Goal: Task Accomplishment & Management: Use online tool/utility

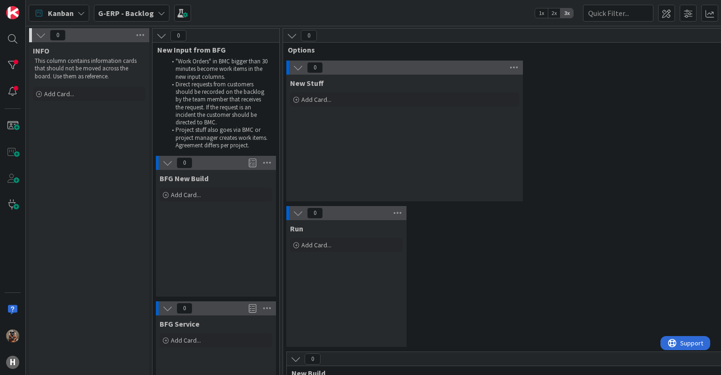
drag, startPoint x: 608, startPoint y: 293, endPoint x: 460, endPoint y: 336, distance: 155.0
click at [604, 293] on div "0 Run Add Card..." at bounding box center [658, 279] width 746 height 146
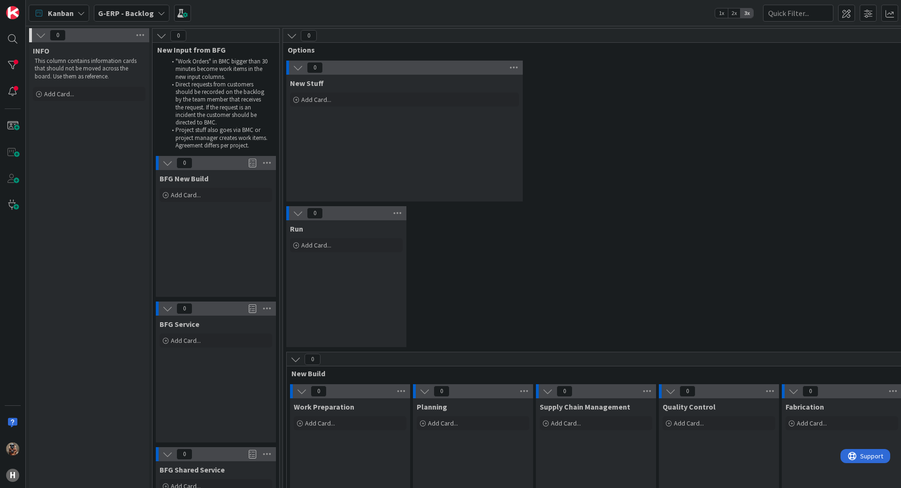
click at [108, 15] on b "G-ERP - Backlog" at bounding box center [126, 12] width 56 height 9
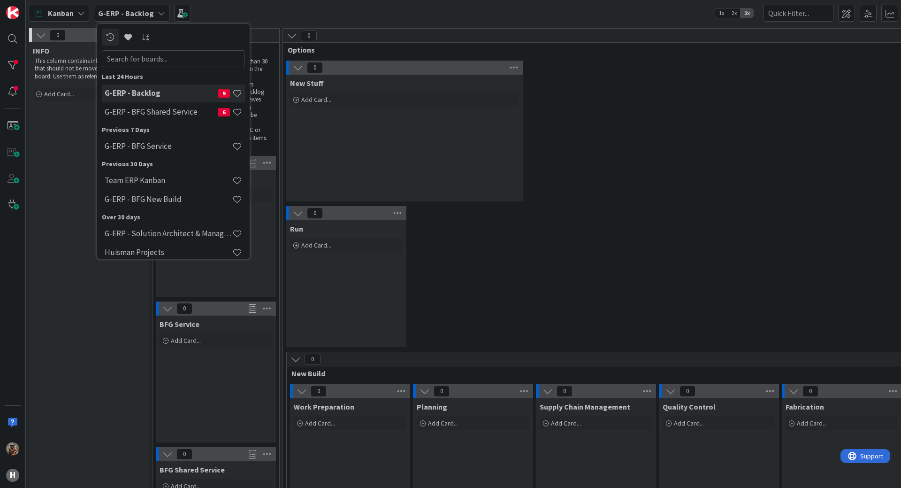
click at [184, 122] on div "G-ERP - Backlog 9 G-ERP - BFG Shared Service 6" at bounding box center [173, 104] width 143 height 38
click at [185, 115] on h4 "G-ERP - BFG Shared Service" at bounding box center [161, 111] width 113 height 9
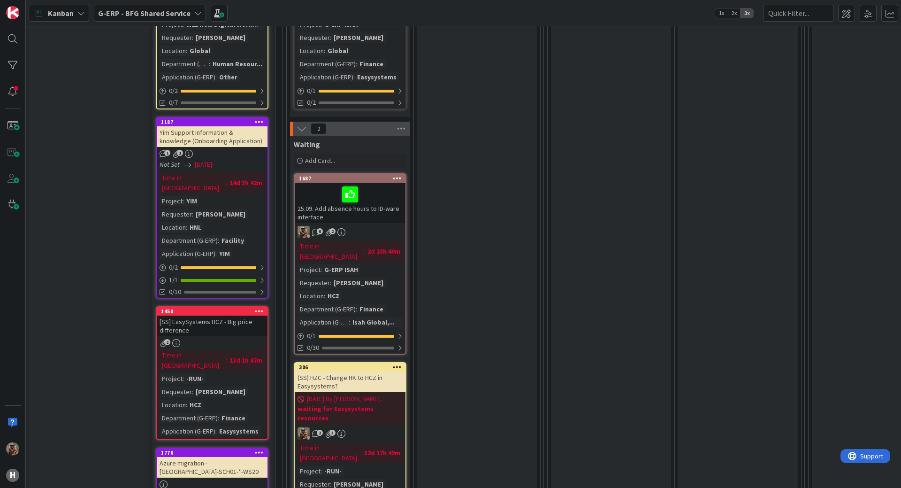
scroll to position [563, 0]
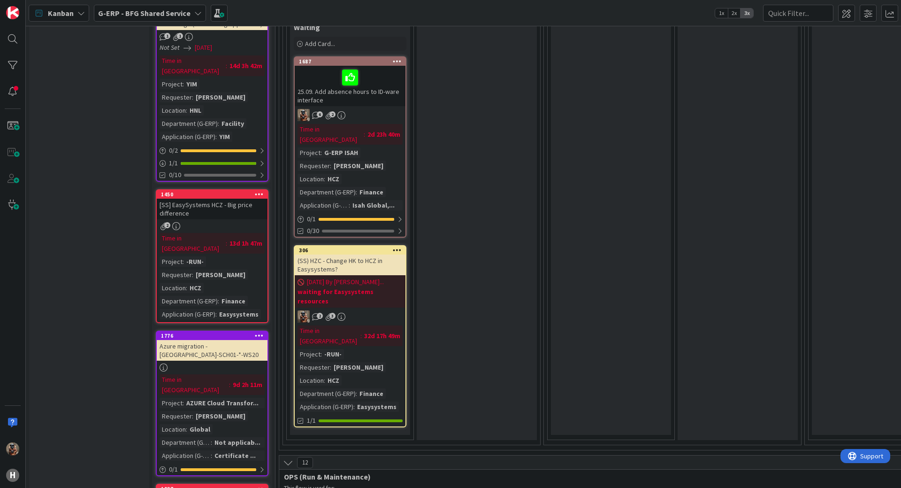
click at [220, 199] on div "[SS] EasySystems HCZ - Big price difference" at bounding box center [212, 209] width 111 height 21
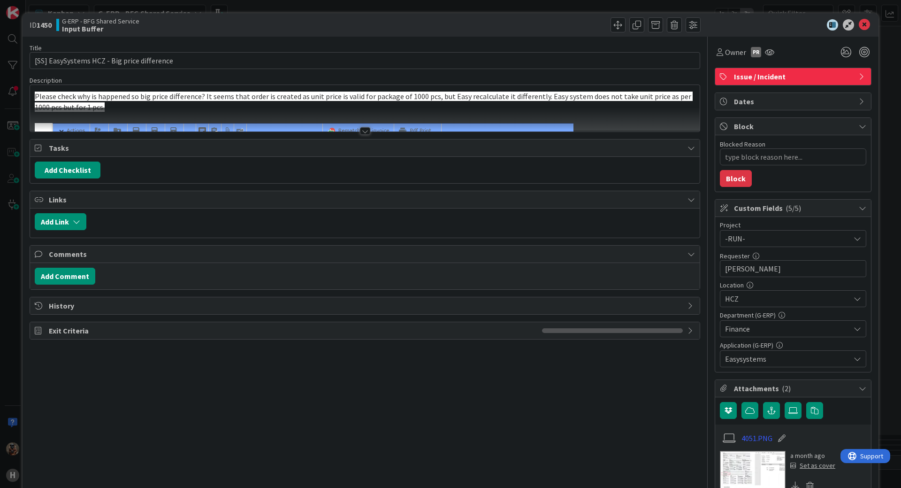
type textarea "x"
click at [243, 132] on div "Title 43 / 128 [SS] EasySystems HCZ - Big price difference Description Please c…" at bounding box center [365, 334] width 671 height 595
click at [245, 129] on div at bounding box center [365, 120] width 670 height 24
